Goal: Task Accomplishment & Management: Complete application form

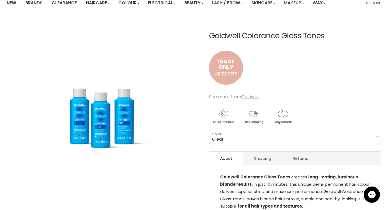
scroll to position [50, 0]
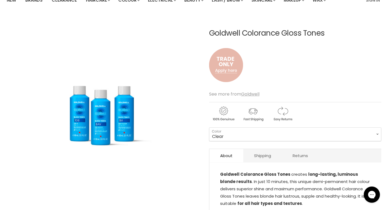
click at [227, 71] on img "Main content" at bounding box center [226, 65] width 34 height 45
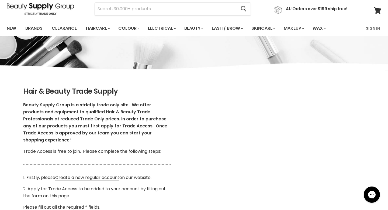
scroll to position [22, 0]
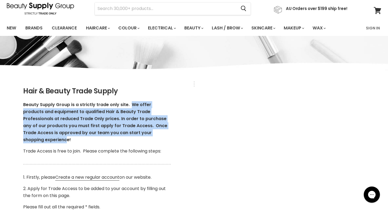
drag, startPoint x: 130, startPoint y: 102, endPoint x: 162, endPoint y: 130, distance: 42.4
click at [162, 130] on p "Beauty Supply Group is a strictly trade only site. We offer products and equipm…" at bounding box center [96, 122] width 147 height 42
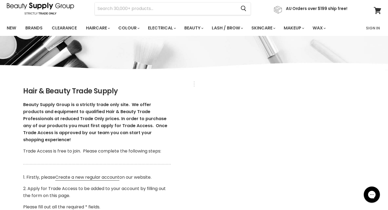
click at [181, 141] on div "Hair & Beauty Trade Supply Beauty Supply Group is a strictly trade only site. W…" at bounding box center [97, 182] width 194 height 203
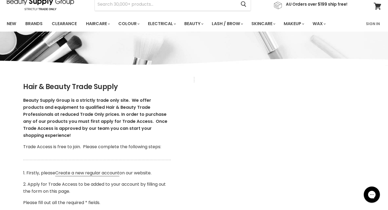
scroll to position [27, 0]
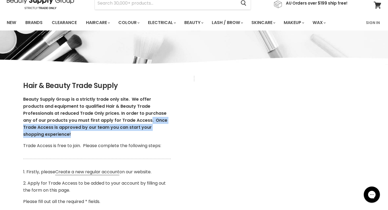
drag, startPoint x: 171, startPoint y: 127, endPoint x: 124, endPoint y: 121, distance: 47.8
click at [124, 121] on div "Hair & Beauty Trade Supply Beauty Supply Group is a strictly trade only site. W…" at bounding box center [97, 177] width 194 height 203
